Goal: Transaction & Acquisition: Purchase product/service

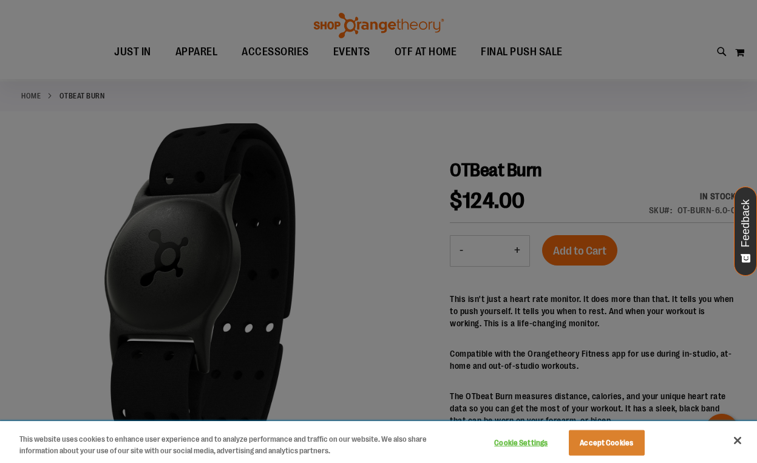
scroll to position [67, 0]
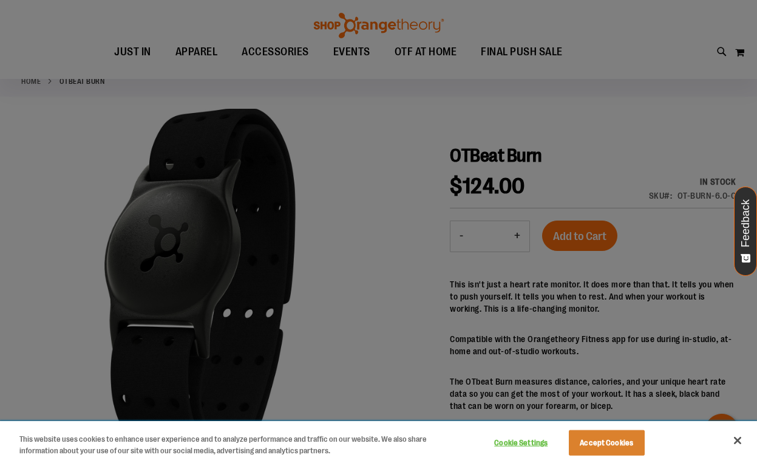
click at [740, 444] on button "Close" at bounding box center [737, 440] width 27 height 27
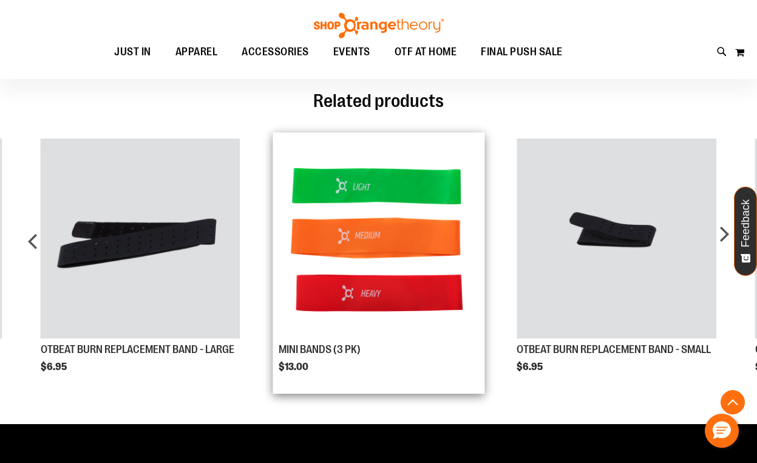
scroll to position [716, 0]
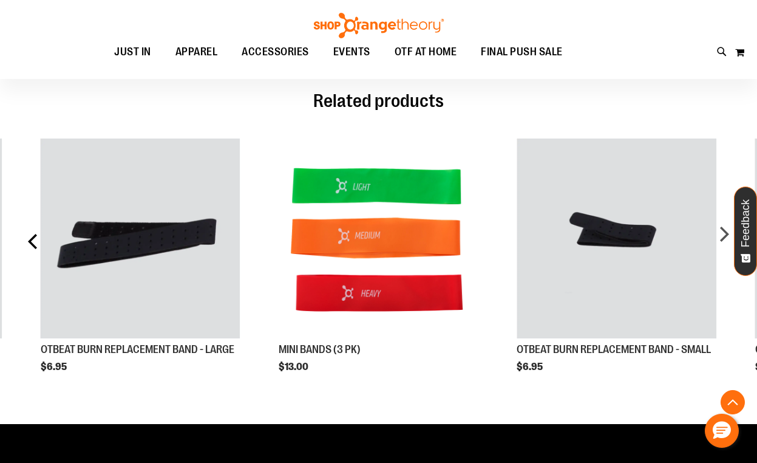
click at [27, 240] on div "prev" at bounding box center [33, 246] width 24 height 252
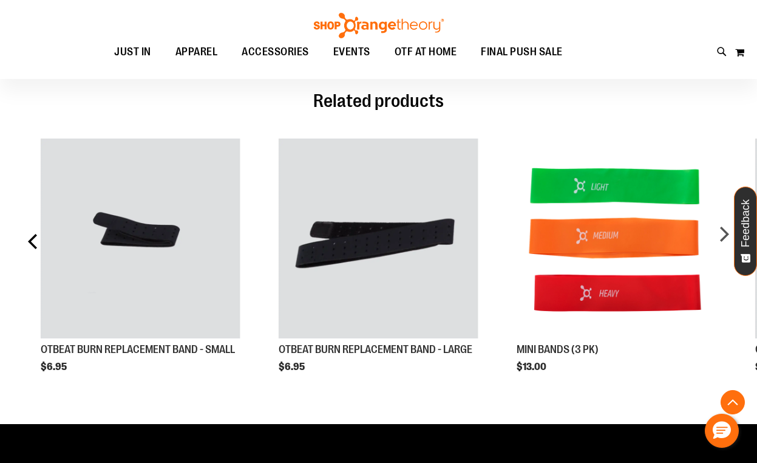
click at [27, 240] on div "prev" at bounding box center [33, 246] width 24 height 252
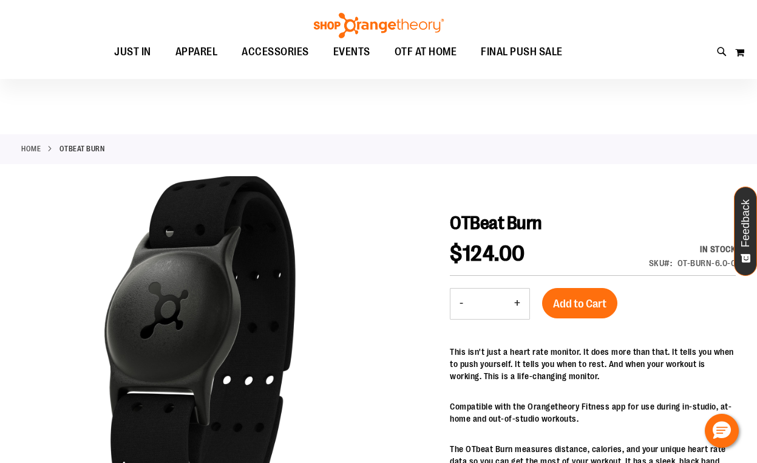
scroll to position [0, 0]
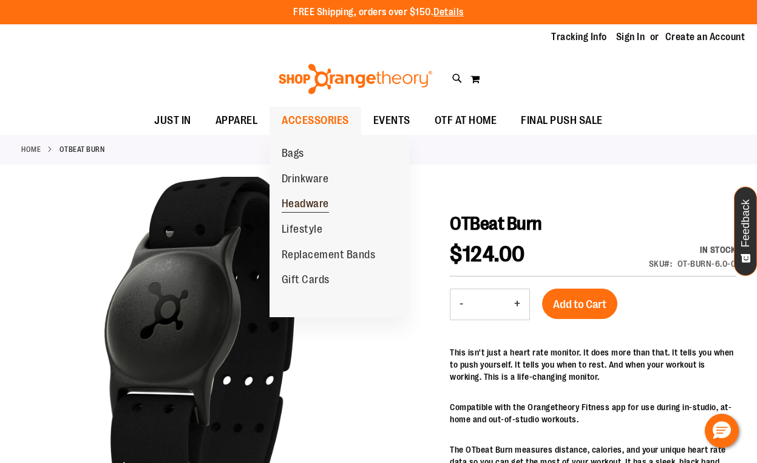
click at [317, 206] on span "Headware" at bounding box center [305, 204] width 47 height 15
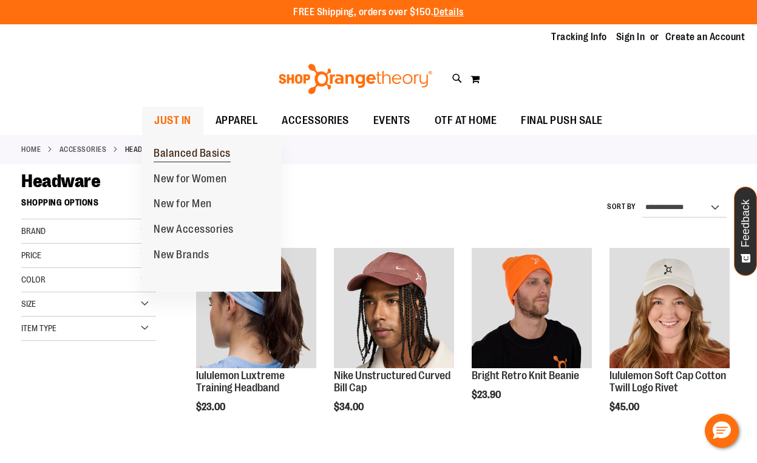
click at [188, 154] on span "Balanced Basics" at bounding box center [192, 154] width 77 height 15
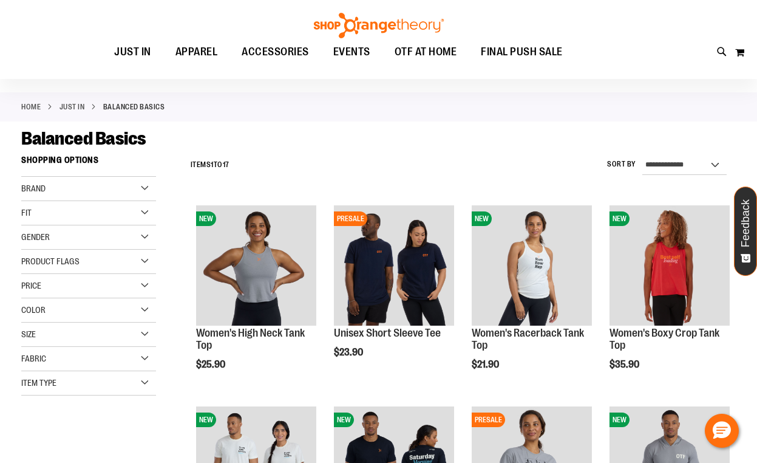
scroll to position [42, 0]
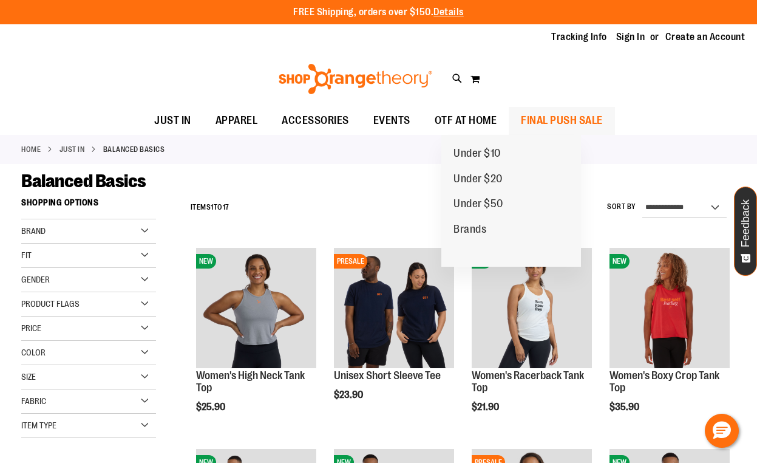
click at [563, 120] on span "FINAL PUSH SALE" at bounding box center [562, 120] width 82 height 27
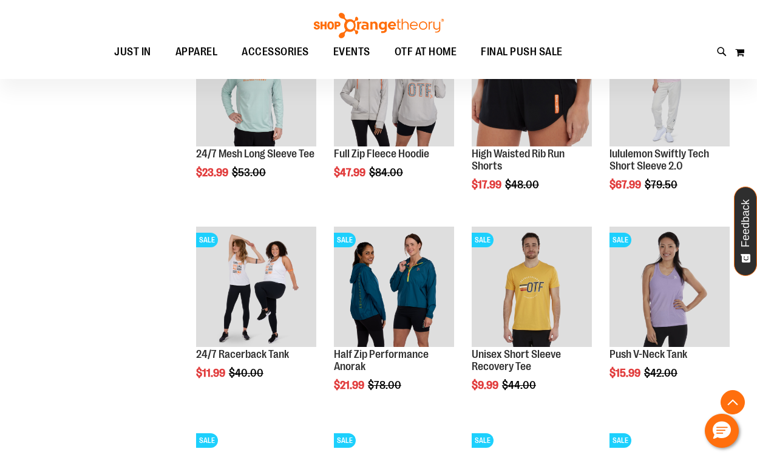
scroll to position [424, 0]
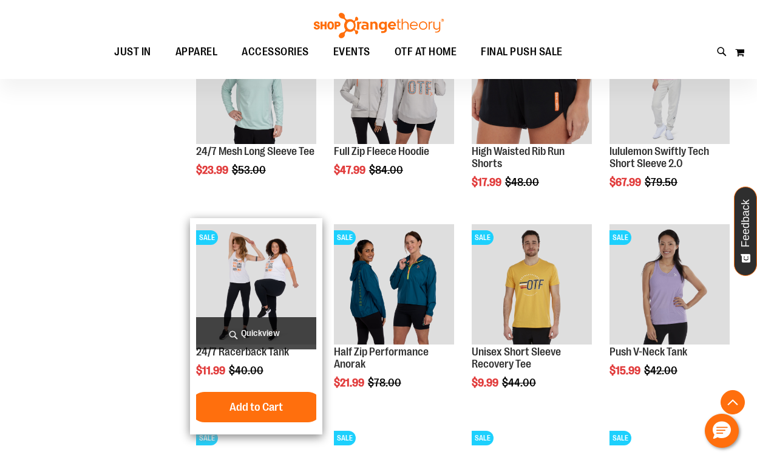
click at [248, 325] on span "Quickview" at bounding box center [256, 333] width 120 height 32
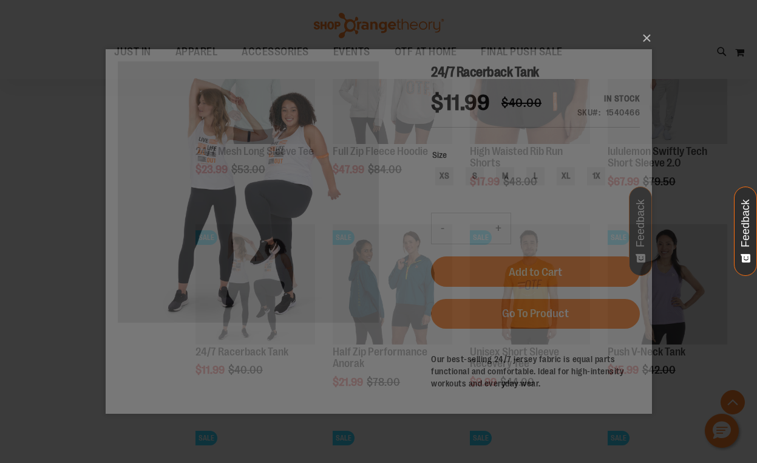
scroll to position [0, 0]
